Goal: Check status

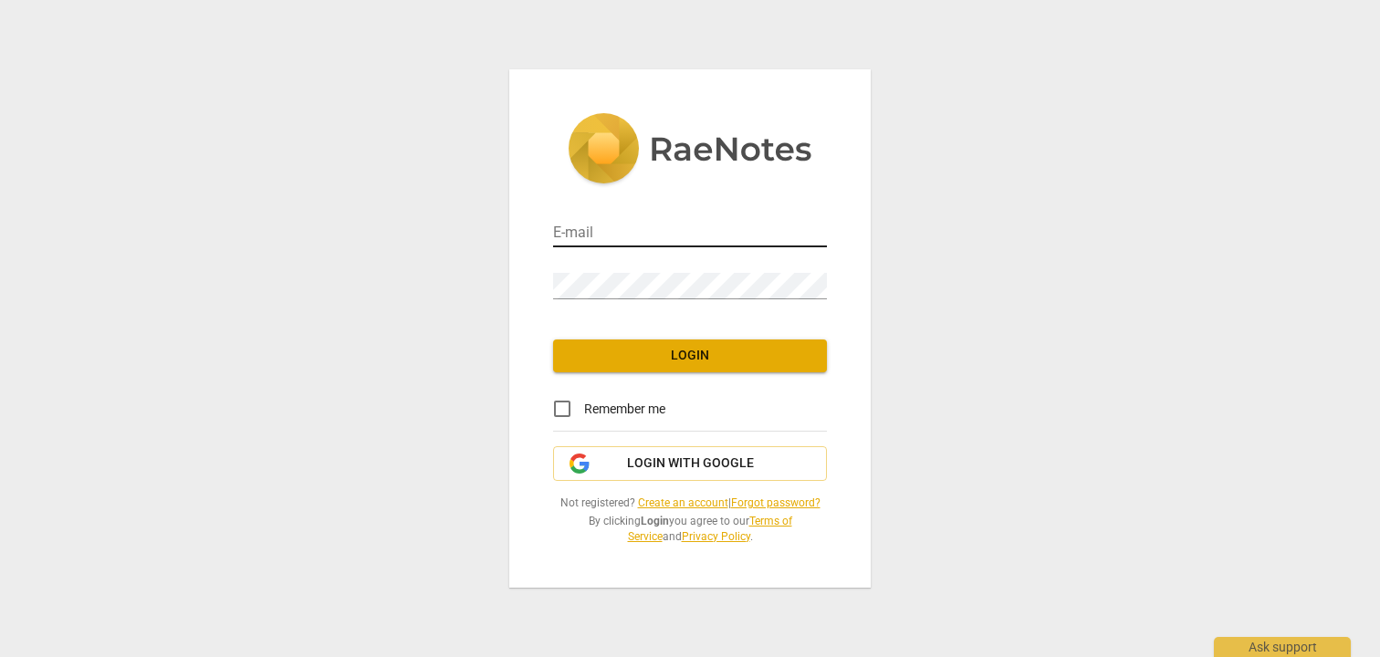
click at [666, 234] on input "email" at bounding box center [690, 234] width 274 height 26
type input "[EMAIL_ADDRESS][DOMAIN_NAME]"
click at [633, 301] on div "Password" at bounding box center [690, 277] width 274 height 52
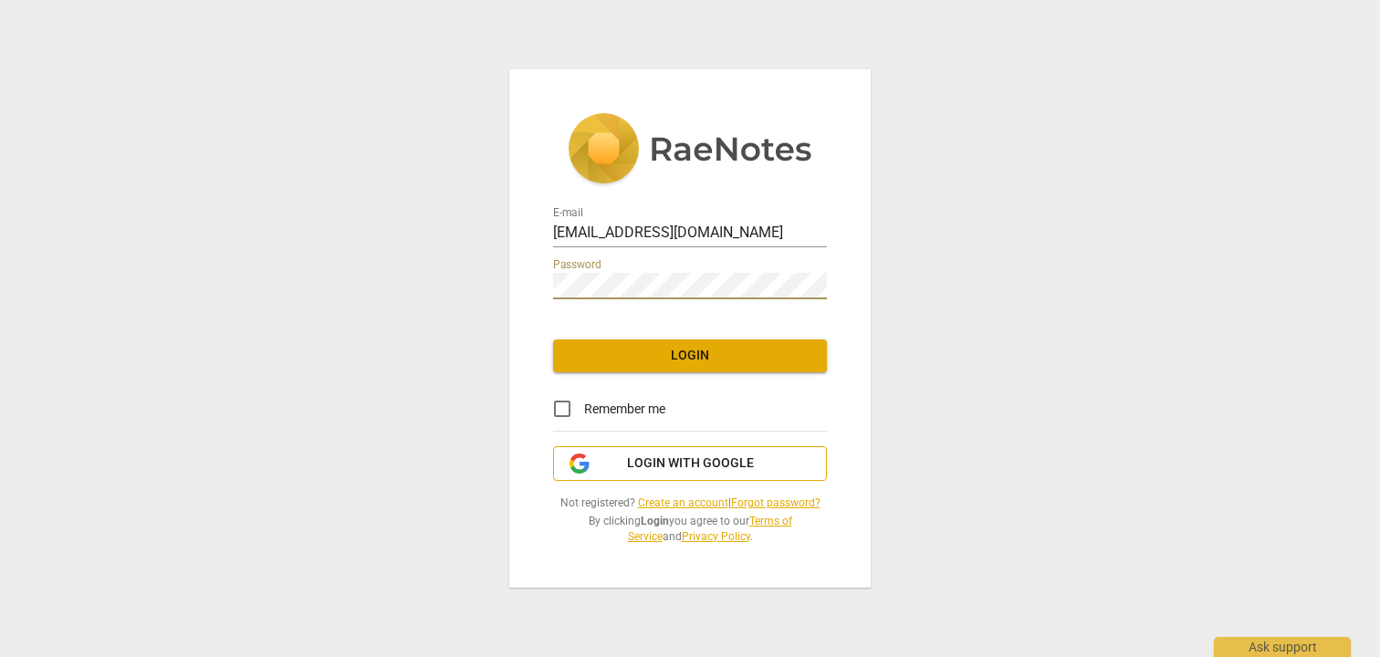
click at [633, 461] on span "Login with Google" at bounding box center [690, 463] width 127 height 18
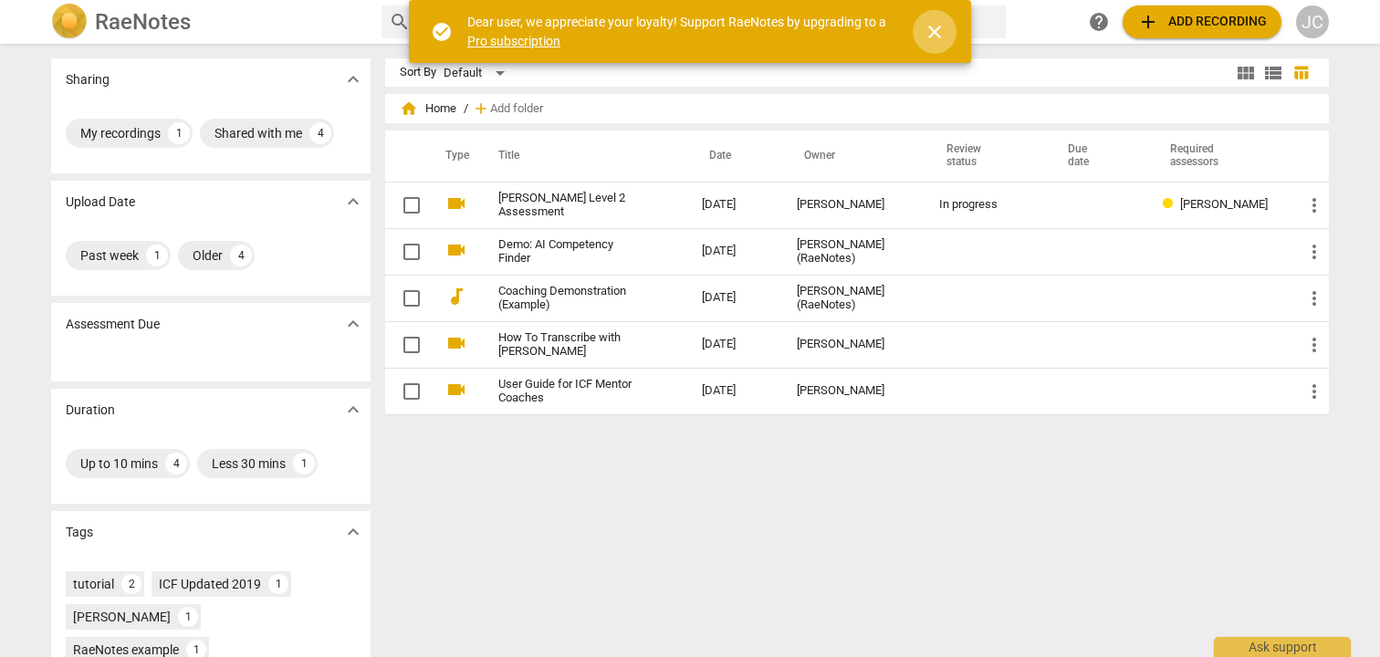
click at [941, 45] on button "close" at bounding box center [934, 32] width 44 height 44
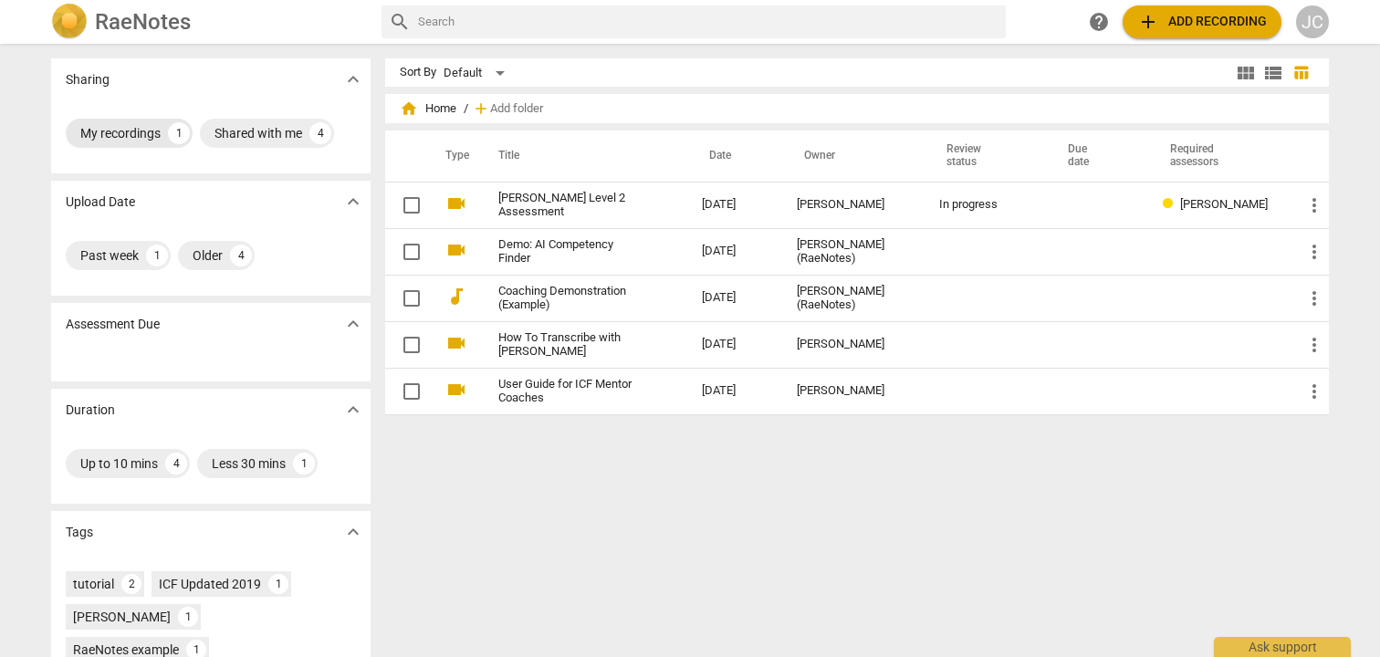
click at [172, 139] on div "1" at bounding box center [179, 133] width 22 height 22
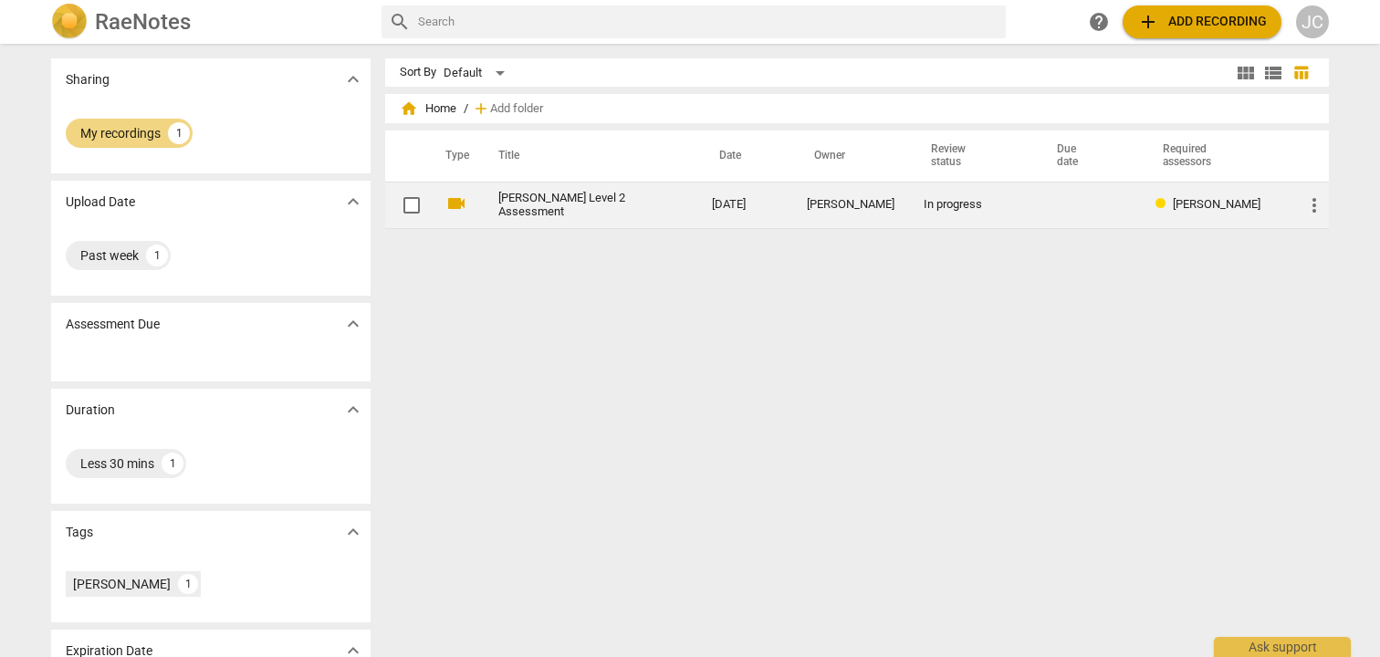
click at [622, 213] on link "Jordan Castille Level 2 Assessment" at bounding box center [572, 205] width 148 height 27
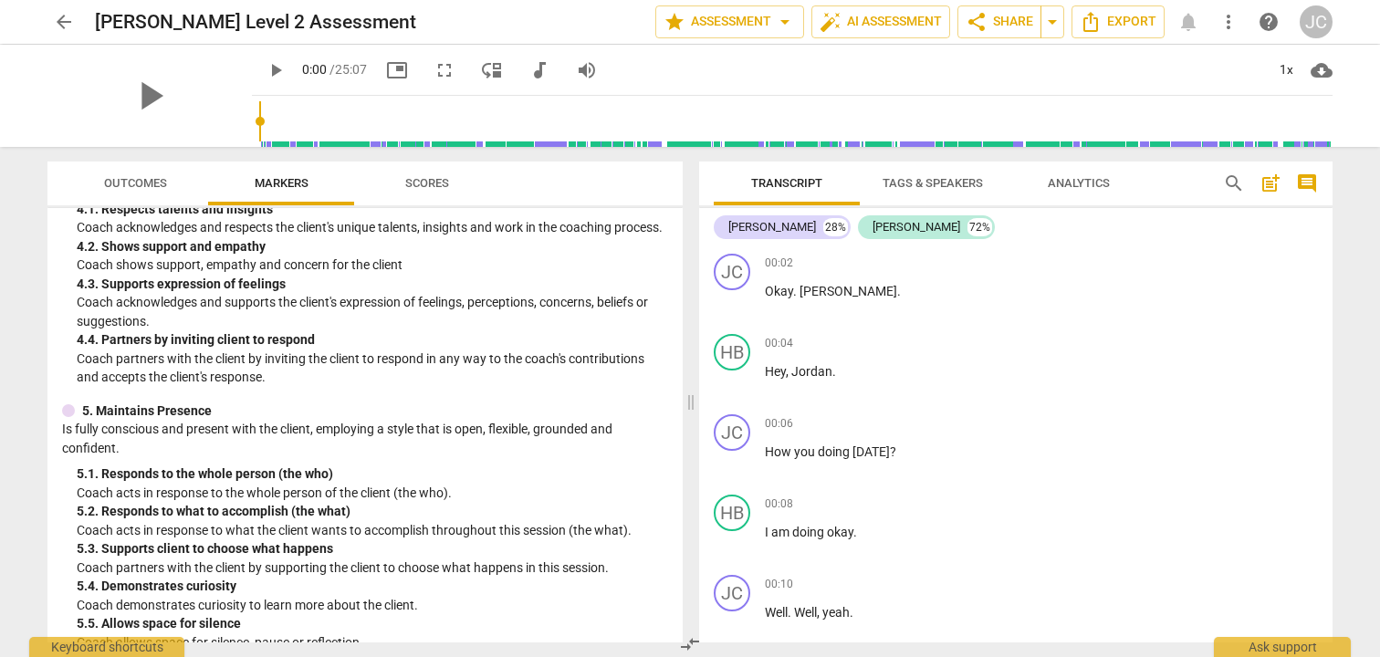
scroll to position [648, 0]
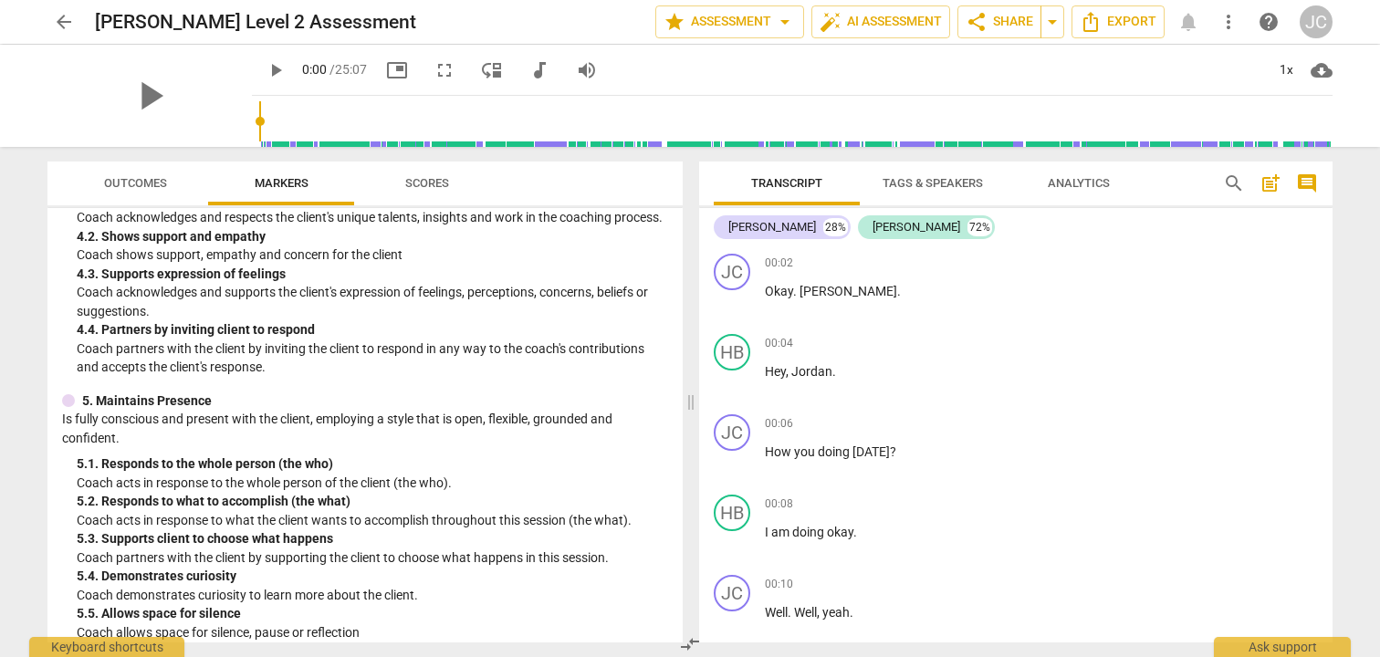
click at [416, 181] on span "Scores" at bounding box center [427, 183] width 44 height 14
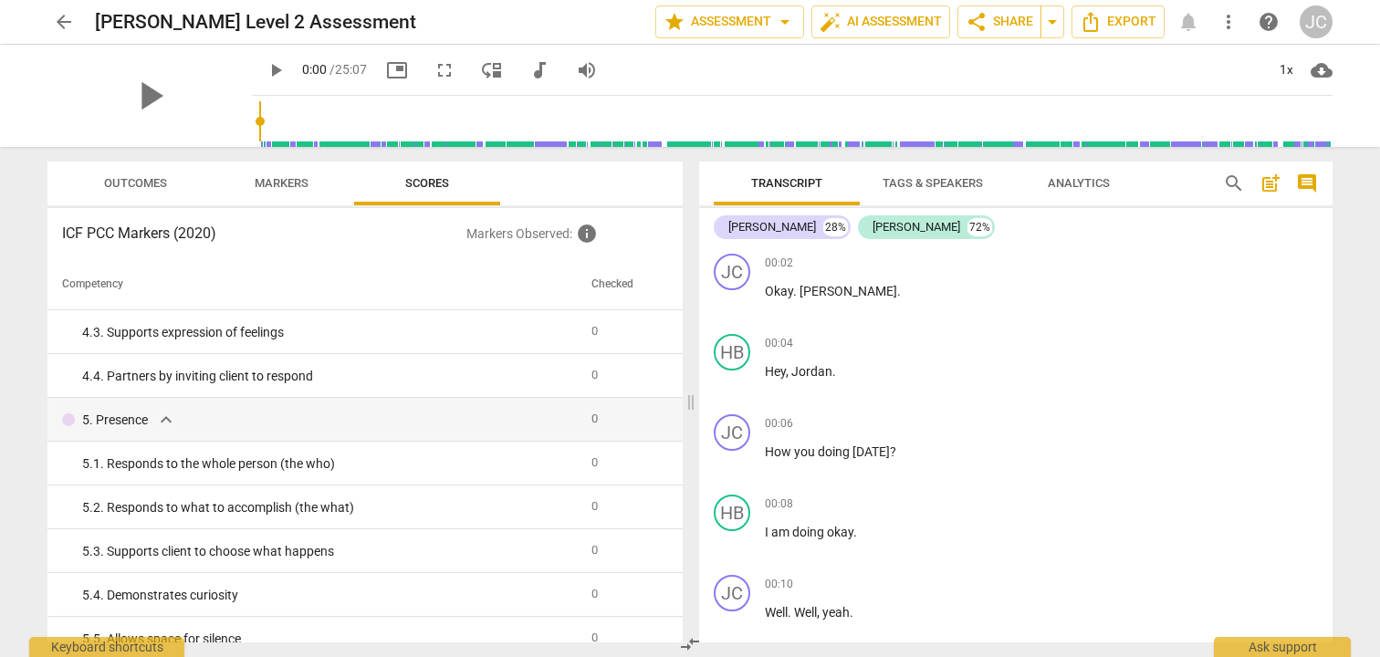
scroll to position [0, 0]
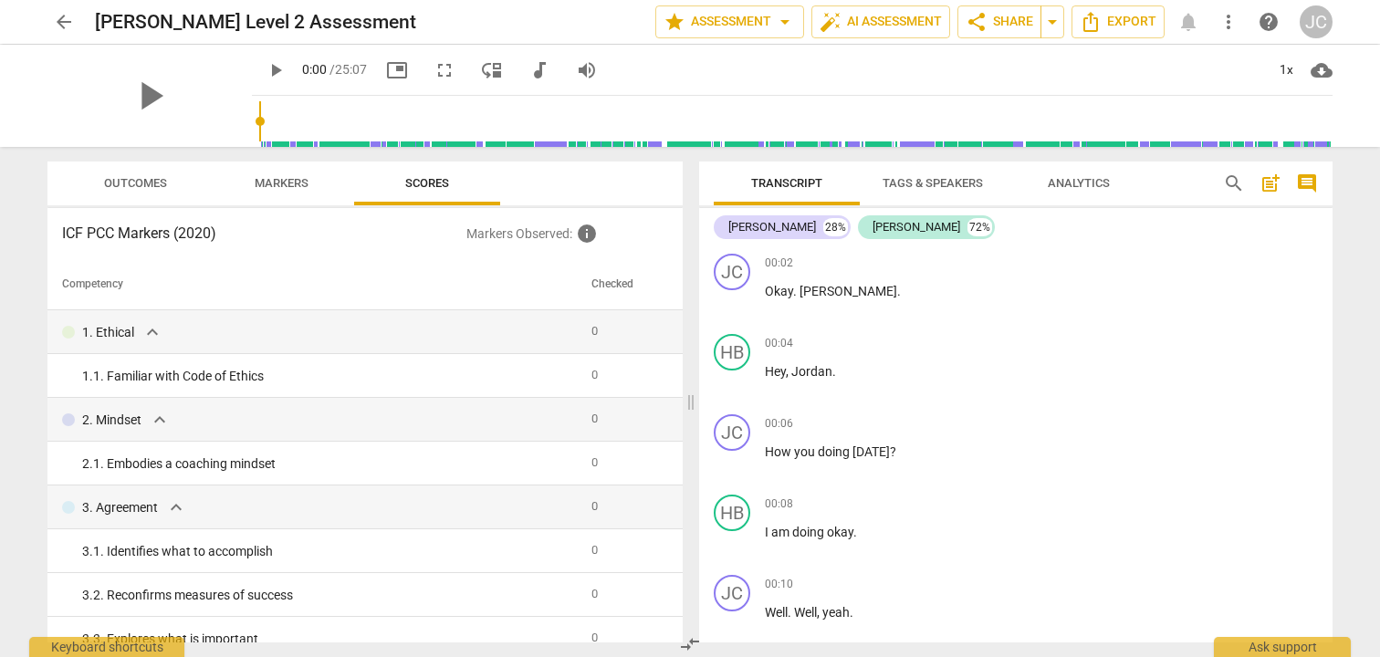
click at [274, 177] on span "Markers" at bounding box center [282, 183] width 54 height 14
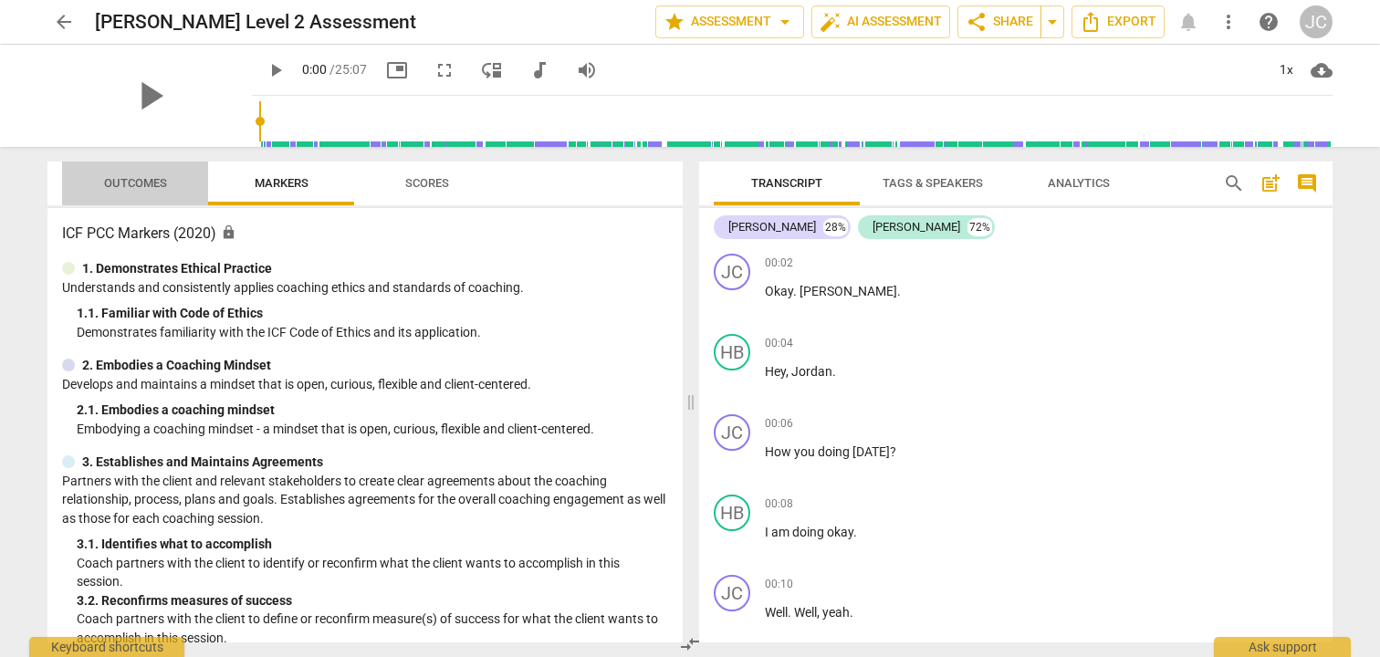
click at [158, 194] on span "Outcomes" at bounding box center [135, 184] width 107 height 25
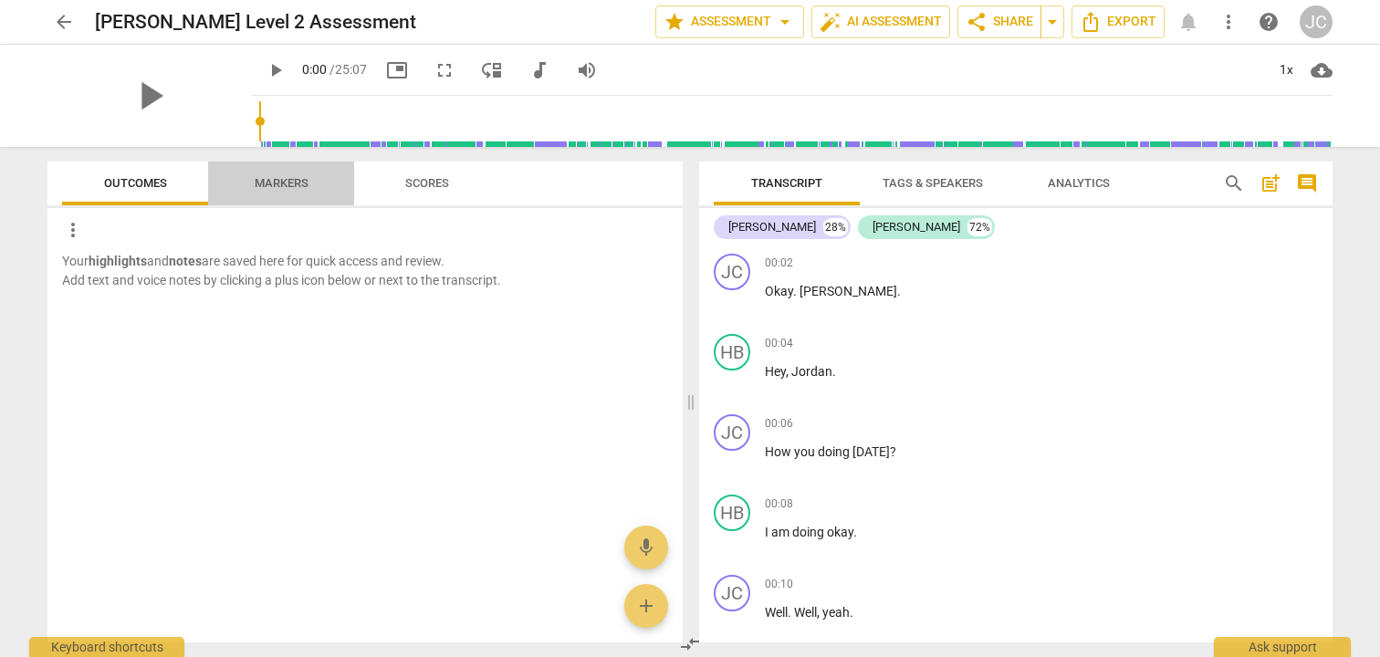
click at [291, 187] on span "Markers" at bounding box center [282, 183] width 54 height 14
